Goal: Find contact information: Find contact information

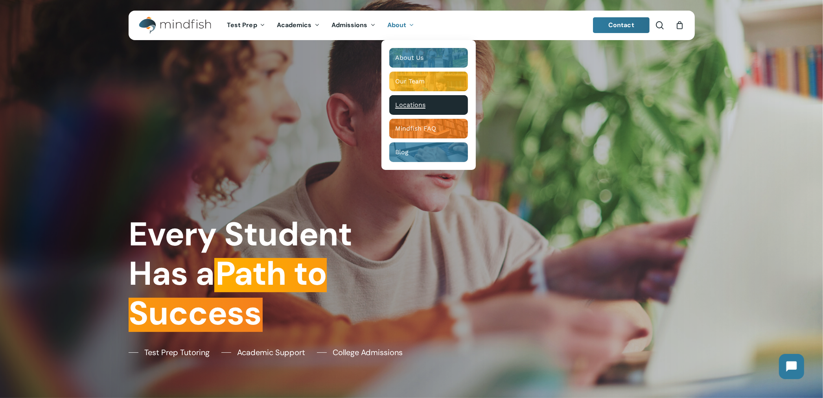
click at [409, 102] on span "Locations" at bounding box center [410, 104] width 30 height 7
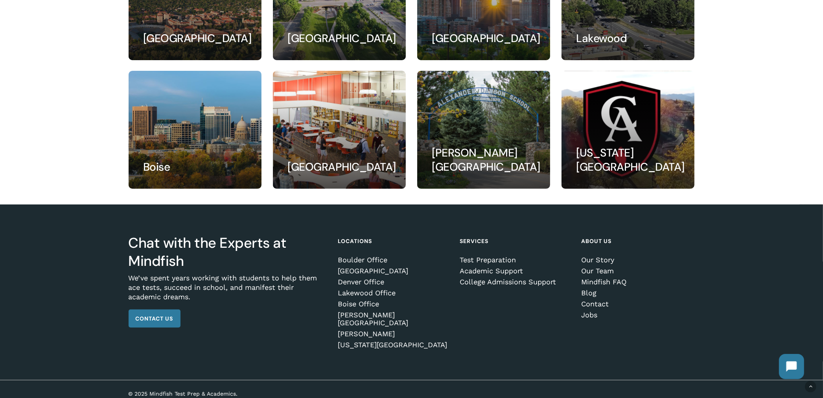
scroll to position [116, 0]
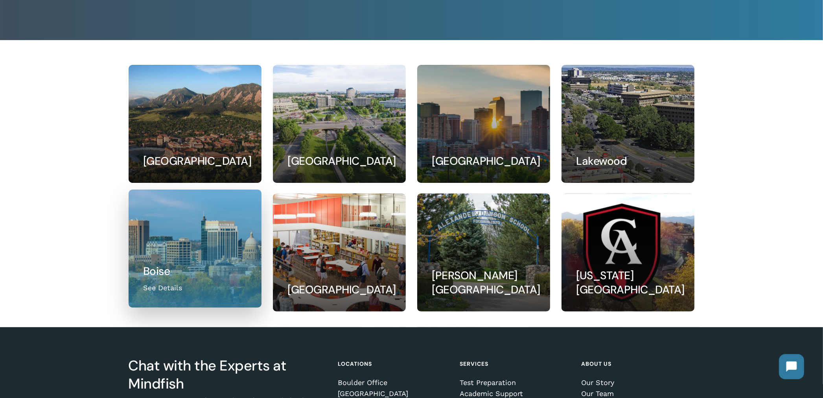
click at [238, 242] on link at bounding box center [195, 248] width 132 height 117
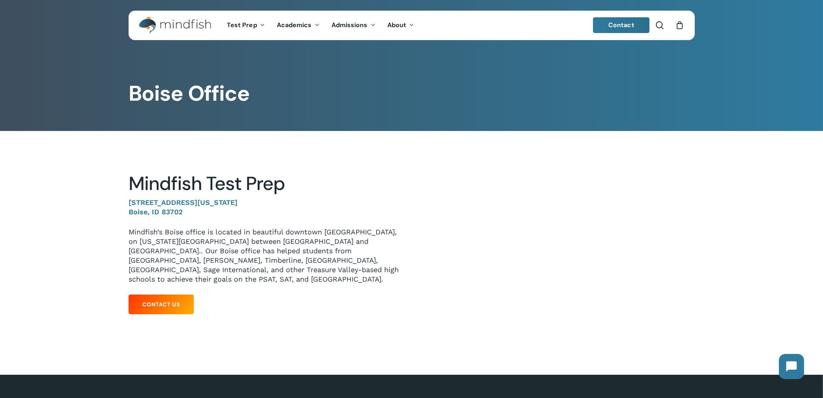
drag, startPoint x: 202, startPoint y: 214, endPoint x: 129, endPoint y: 205, distance: 73.7
click at [129, 205] on p "512 Idaho Street, Suite 106 Boise, ID 83702" at bounding box center [267, 212] width 277 height 29
copy strong "512 Idaho Street, Suite 106 Boise, ID 83702"
